Goal: Book appointment/travel/reservation

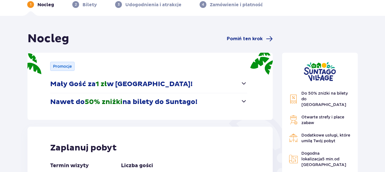
scroll to position [57, 0]
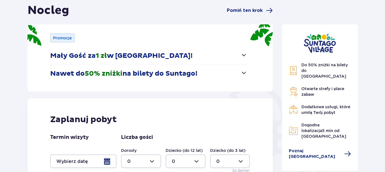
click at [132, 71] on p "Nawet do 50% zniżki na bilety do [GEOGRAPHIC_DATA]!" at bounding box center [123, 73] width 147 height 9
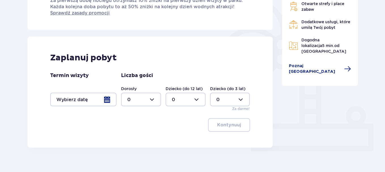
scroll to position [151, 0]
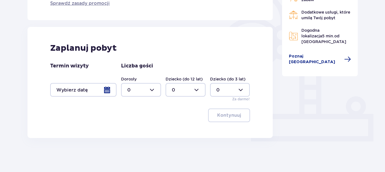
click at [96, 89] on div at bounding box center [83, 90] width 66 height 14
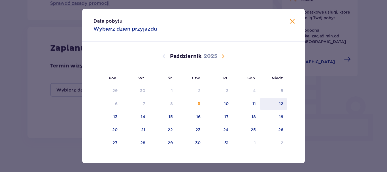
click at [256, 105] on div "11" at bounding box center [246, 104] width 27 height 12
click at [281, 105] on div "12" at bounding box center [281, 104] width 4 height 6
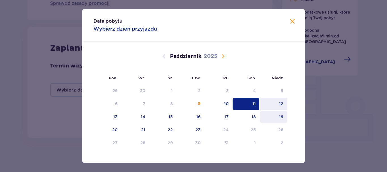
type input "[DATE] - [DATE]"
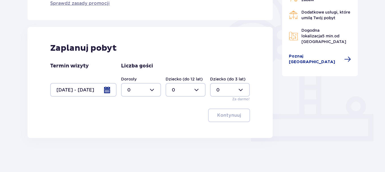
click at [140, 90] on div at bounding box center [141, 90] width 40 height 14
click at [135, 124] on div "4" at bounding box center [140, 126] width 27 height 6
type input "4"
drag, startPoint x: 218, startPoint y: 117, endPoint x: 206, endPoint y: 118, distance: 11.6
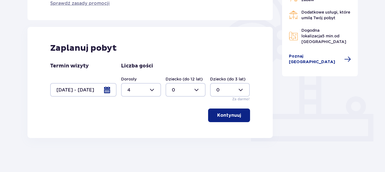
click at [218, 117] on p "Kontynuuj" at bounding box center [229, 115] width 24 height 6
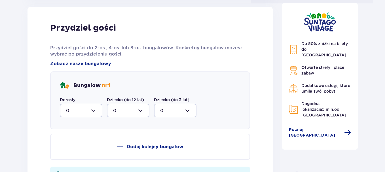
scroll to position [318, 0]
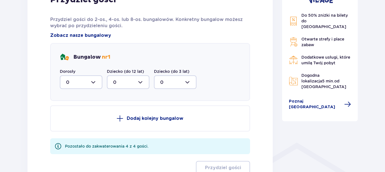
click at [71, 82] on div at bounding box center [81, 82] width 43 height 14
click at [73, 137] on div "4" at bounding box center [81, 137] width 30 height 6
type input "4"
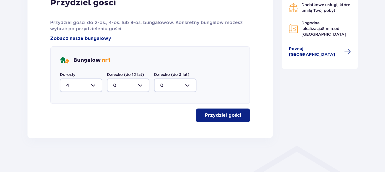
click at [238, 119] on button "Przydziel gości" at bounding box center [223, 116] width 54 height 14
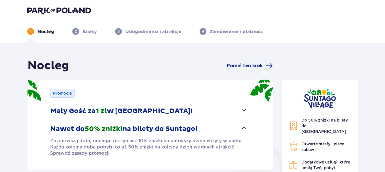
scroll to position [0, 0]
